Goal: Task Accomplishment & Management: Manage account settings

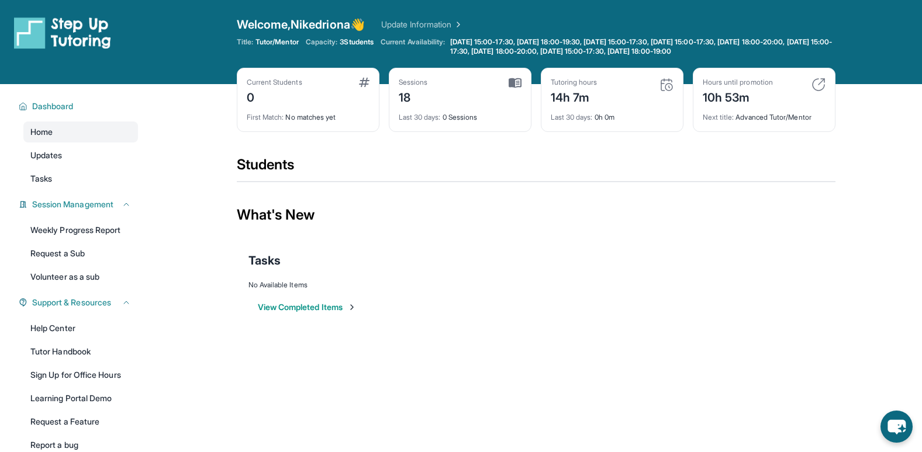
click at [363, 84] on img at bounding box center [364, 82] width 11 height 9
click at [312, 307] on button "View Completed Items" at bounding box center [307, 308] width 99 height 12
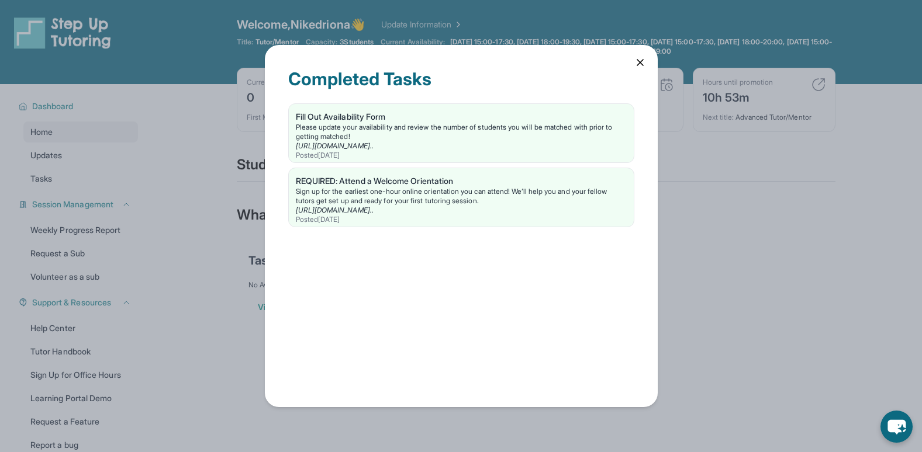
click at [639, 60] on icon at bounding box center [640, 63] width 12 height 12
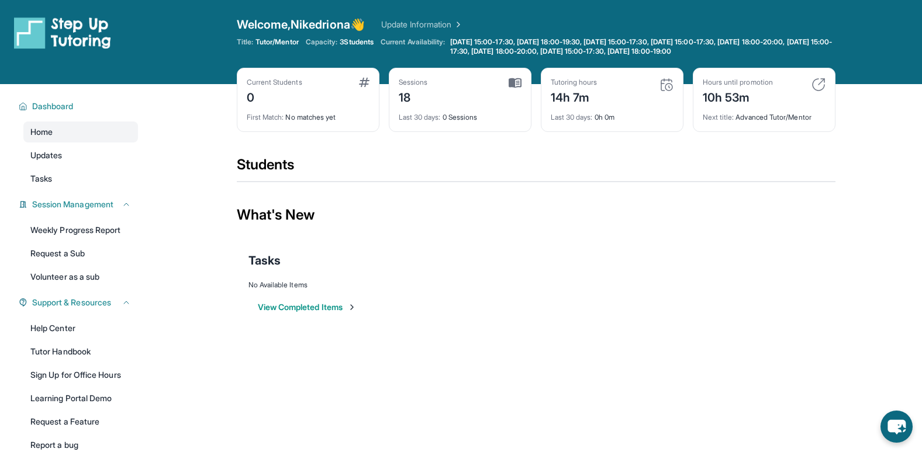
click at [517, 68] on div "Sessions 18 Last 30 days : 0 Sessions" at bounding box center [460, 100] width 143 height 64
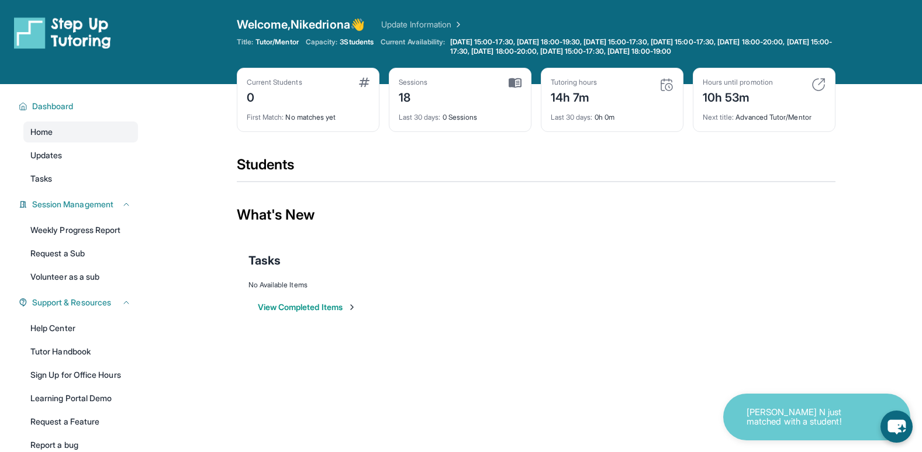
click at [383, 65] on div "Welcome, Nikedriona 👋 Update Information Title: Tutor/Mentor Capacity: 3 Studen…" at bounding box center [536, 41] width 599 height 51
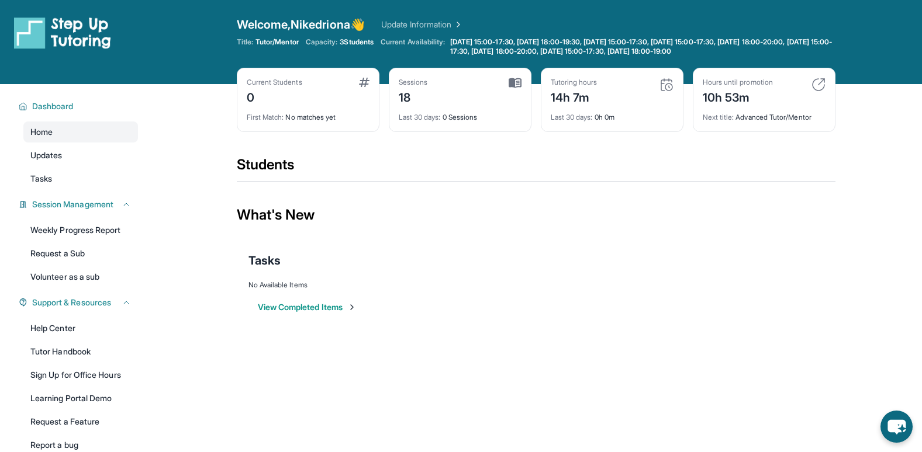
click at [566, 89] on div "14h 7m" at bounding box center [574, 96] width 47 height 19
